Goal: Task Accomplishment & Management: Manage account settings

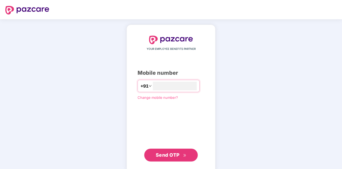
type input "**********"
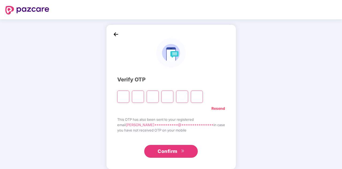
type input "*"
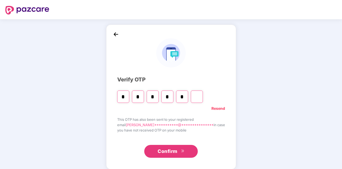
type input "*"
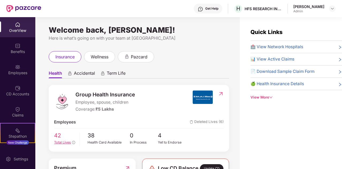
click at [62, 143] on span "Total Lives" at bounding box center [62, 142] width 17 height 4
